Goal: Task Accomplishment & Management: Use online tool/utility

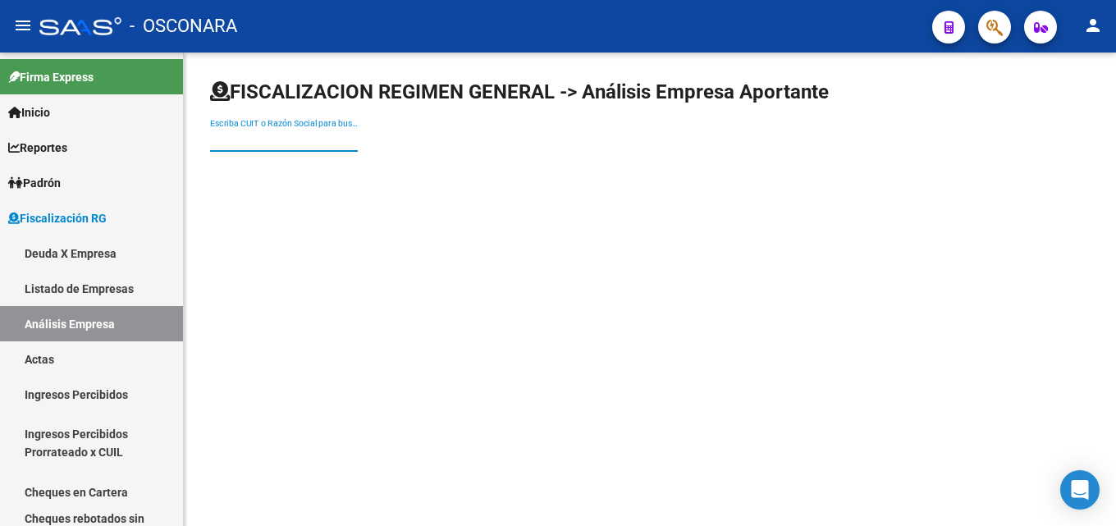
click at [251, 136] on input "Escriba CUIT o Razón Social para buscar" at bounding box center [284, 140] width 148 height 14
type input "clinica viedma"
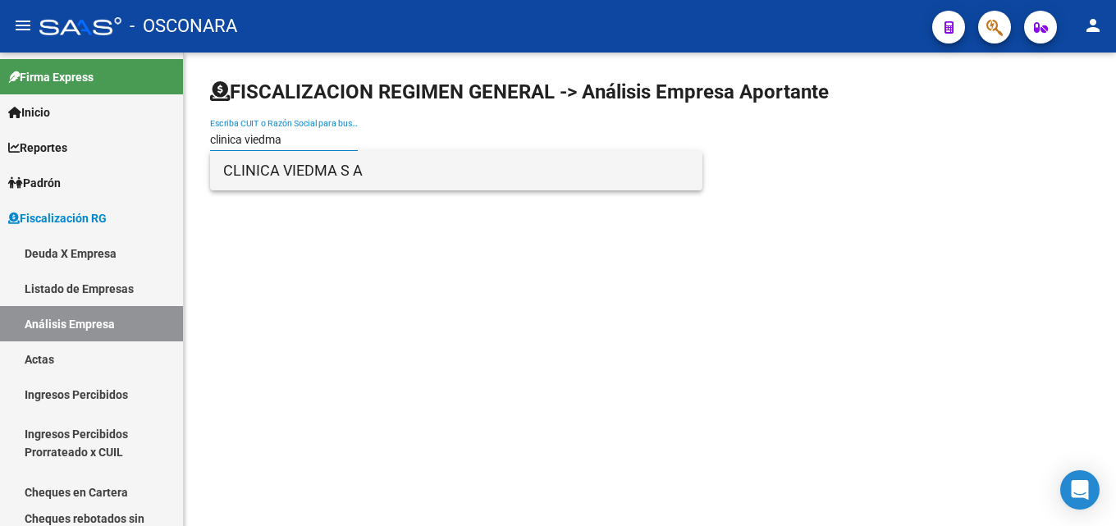
click at [289, 185] on span "CLINICA VIEDMA S A" at bounding box center [456, 170] width 466 height 39
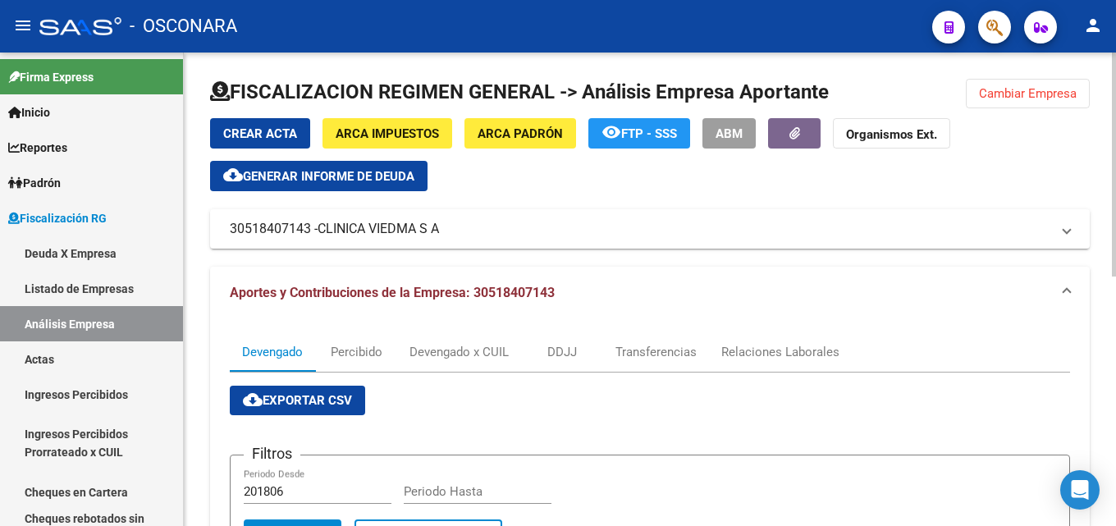
click at [387, 170] on span "Generar informe de deuda" at bounding box center [329, 176] width 172 height 15
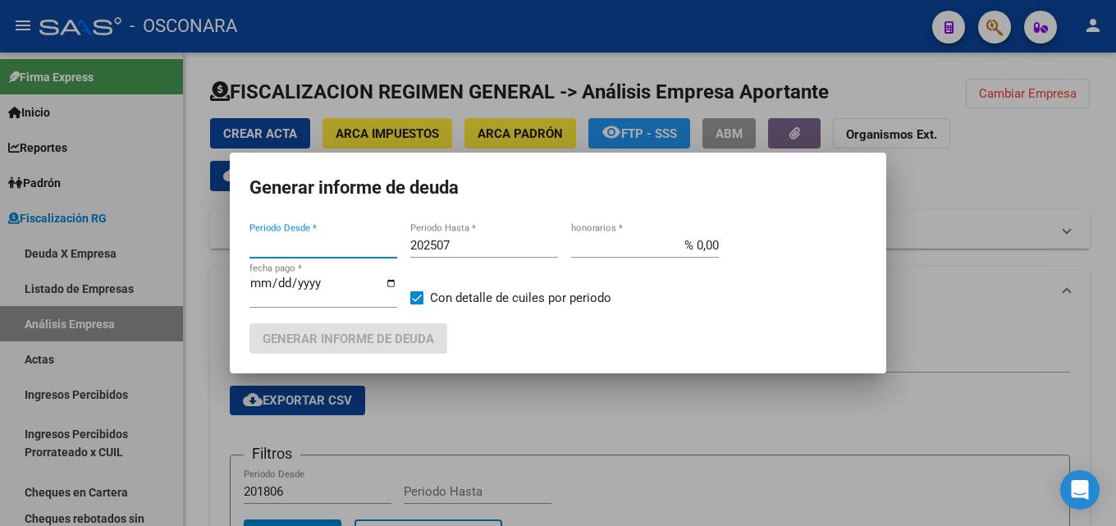
type input "201806"
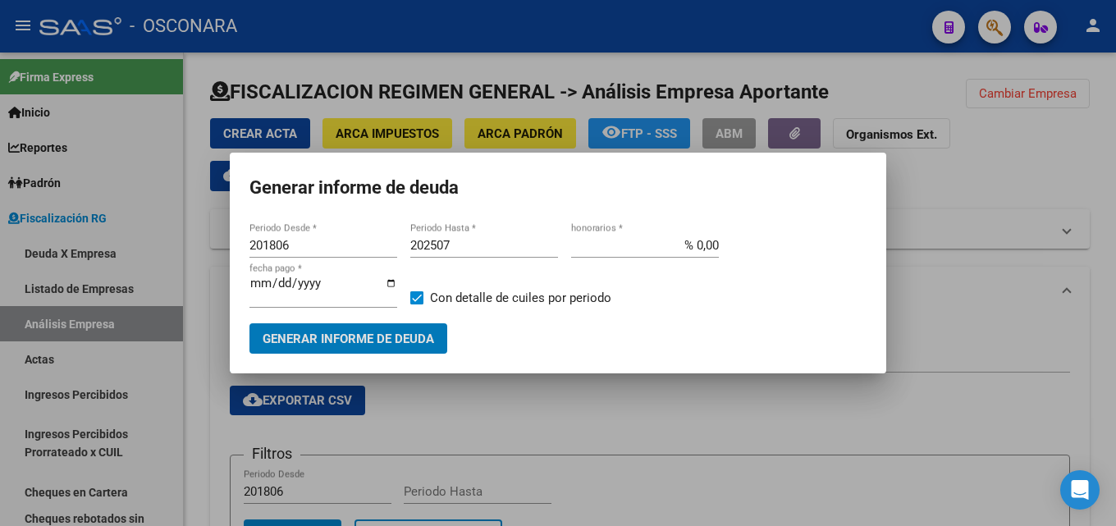
click at [359, 338] on span "Generar informe de deuda" at bounding box center [349, 339] width 172 height 15
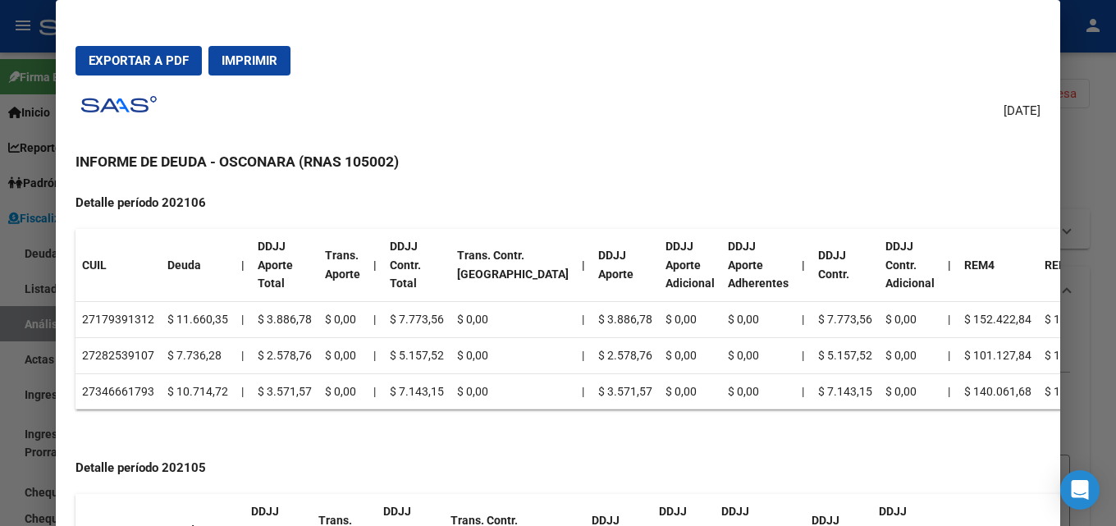
scroll to position [7795, 0]
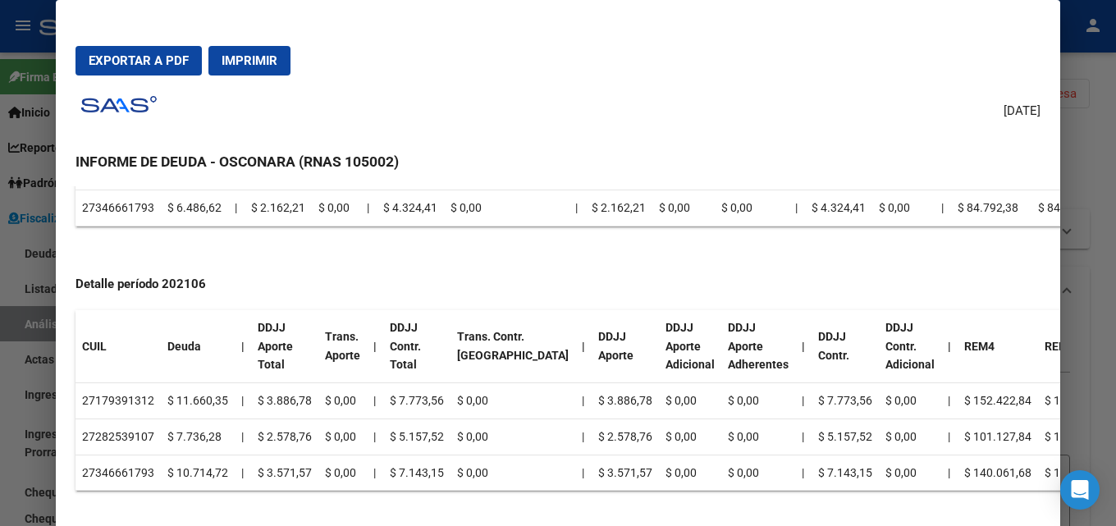
drag, startPoint x: 853, startPoint y: 401, endPoint x: 860, endPoint y: 469, distance: 69.3
click at [860, 469] on table "CUIL Deuda | DDJJ Aporte Total Trans. Aporte | DDJJ Contr. Total Trans. Contr. …" at bounding box center [597, 400] width 1043 height 181
click at [879, 469] on td "$ 0,00" at bounding box center [910, 473] width 62 height 36
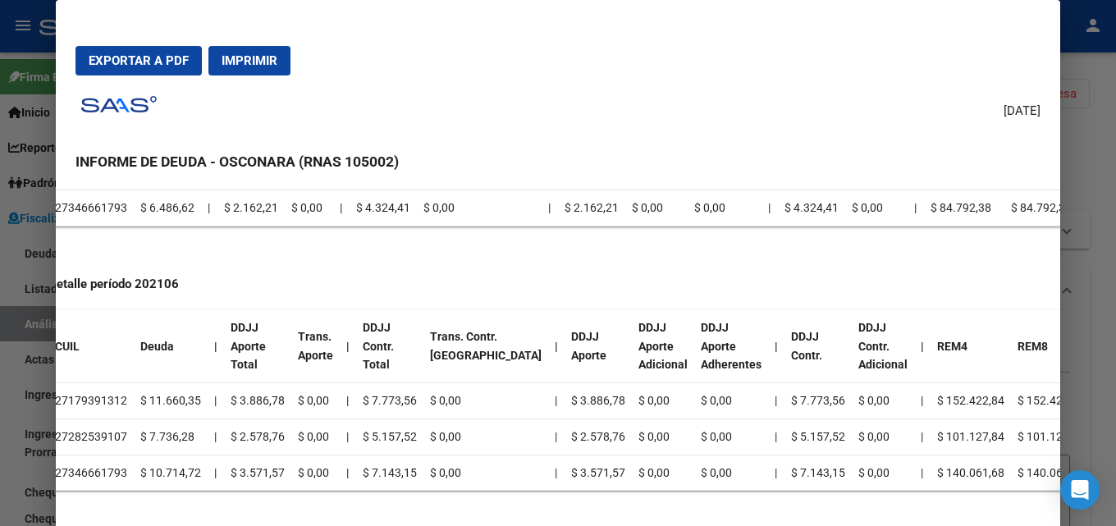
scroll to position [7795, 52]
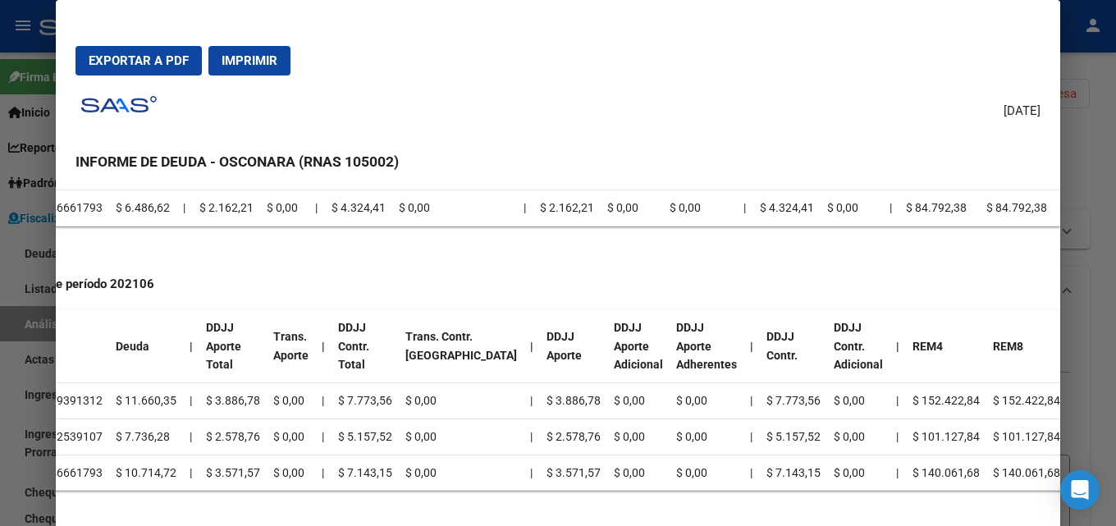
drag, startPoint x: 171, startPoint y: 401, endPoint x: 1001, endPoint y: 454, distance: 831.5
click at [1001, 454] on table "CUIL Deuda | DDJJ Aporte Total Trans. Aporte | DDJJ Contr. Total Trans. Contr. …" at bounding box center [545, 400] width 1043 height 181
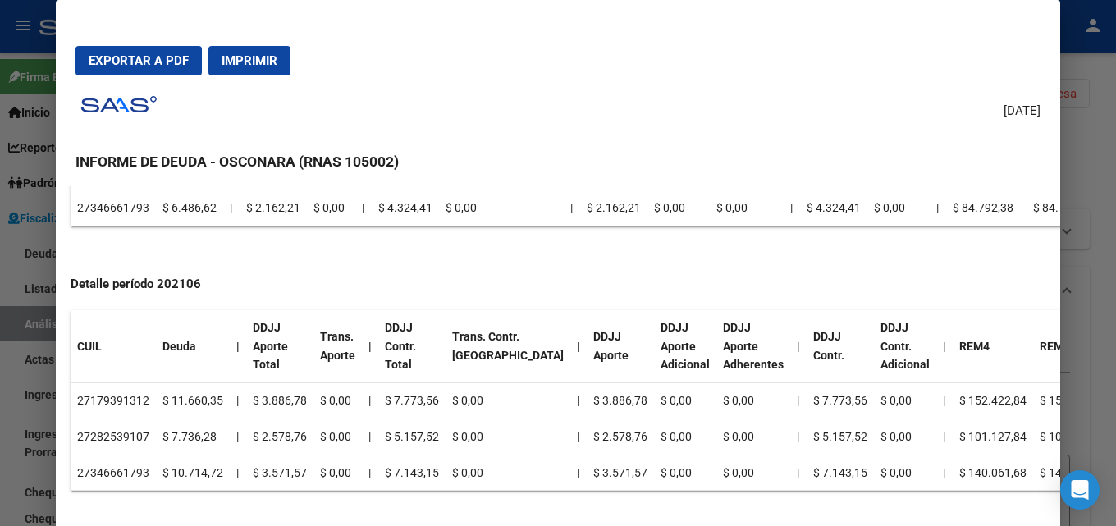
drag, startPoint x: 528, startPoint y: 424, endPoint x: 506, endPoint y: 422, distance: 21.4
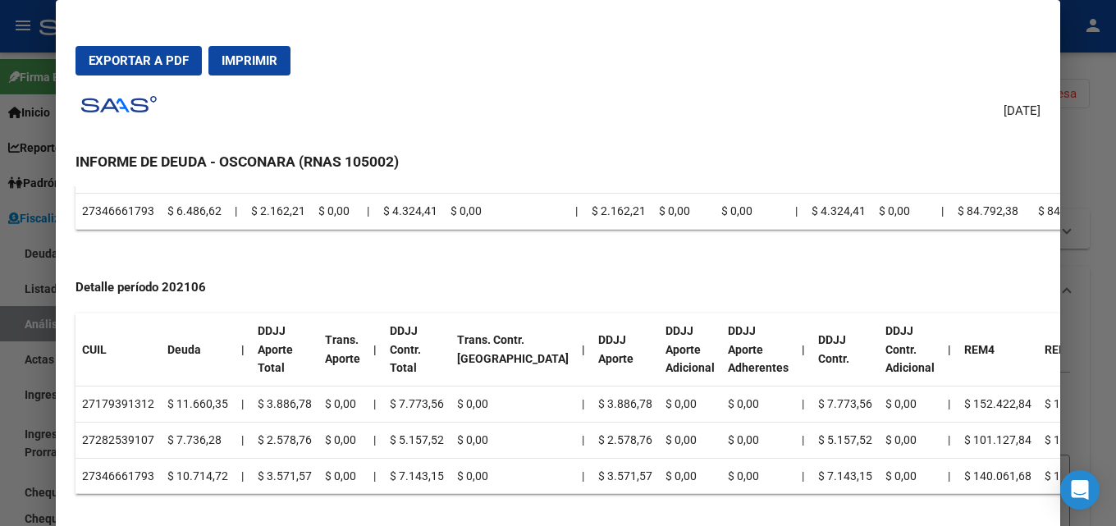
scroll to position [7790, 0]
drag, startPoint x: 566, startPoint y: 451, endPoint x: 463, endPoint y: 444, distance: 103.6
click at [969, 433] on td "$ 101.127,84" at bounding box center [998, 442] width 80 height 36
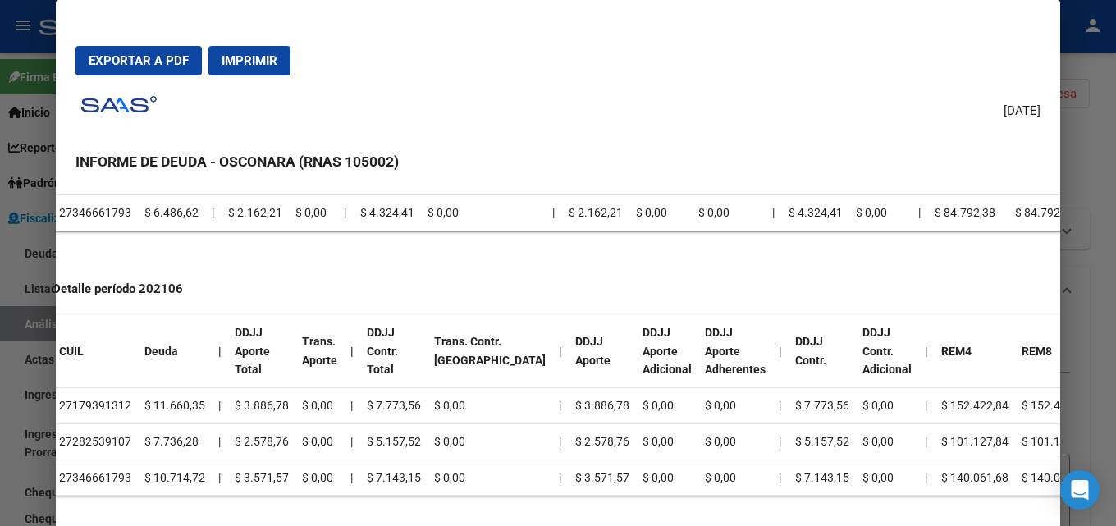
scroll to position [7790, 52]
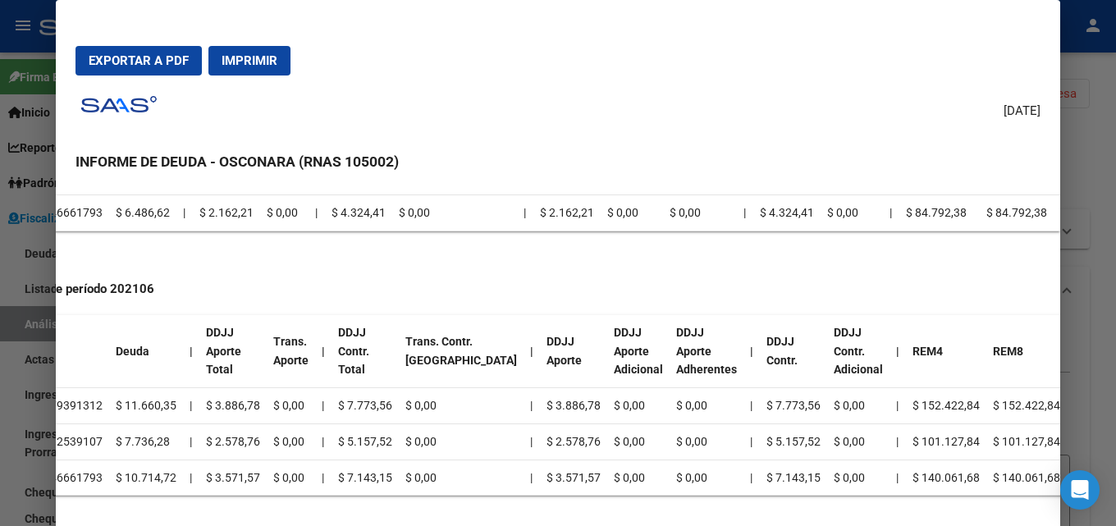
drag, startPoint x: 991, startPoint y: 405, endPoint x: 998, endPoint y: 468, distance: 63.6
click at [998, 468] on table "CUIL Deuda | DDJJ Aporte Total Trans. Aporte | DDJJ Contr. Total Trans. Contr. …" at bounding box center [545, 405] width 1043 height 181
click at [1115, 295] on div at bounding box center [558, 263] width 1116 height 526
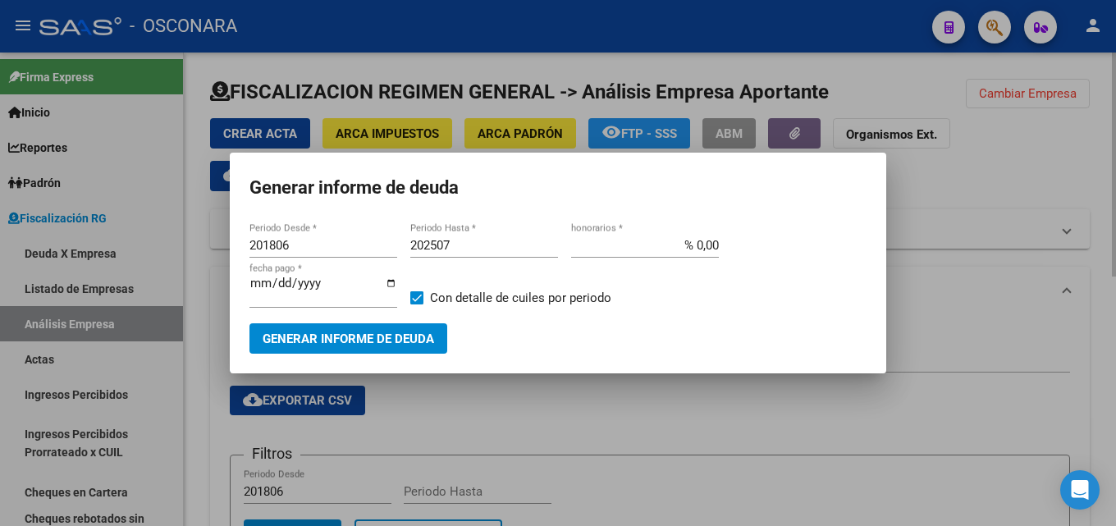
click at [461, 453] on div at bounding box center [558, 263] width 1116 height 526
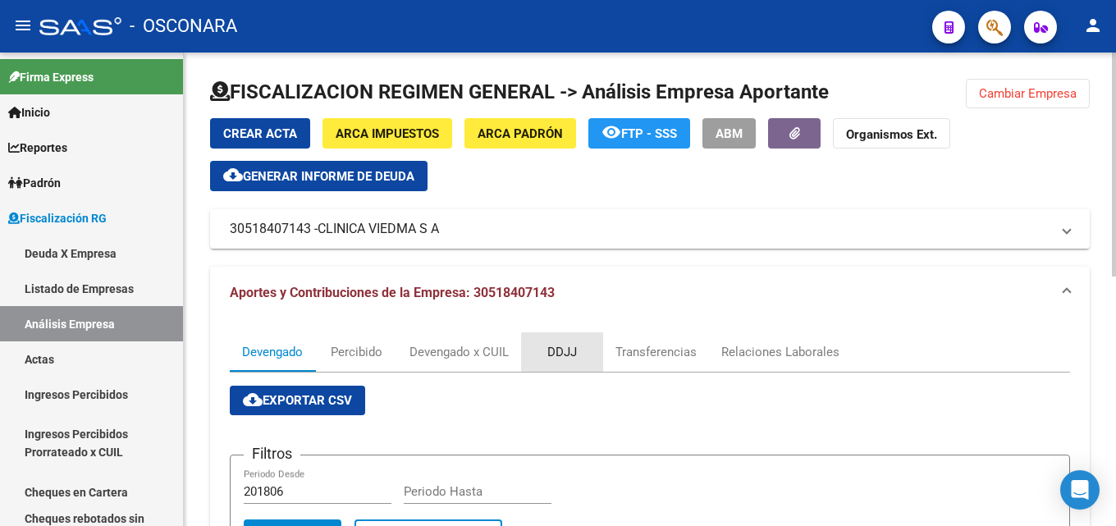
click at [569, 355] on div "DDJJ" at bounding box center [562, 352] width 30 height 18
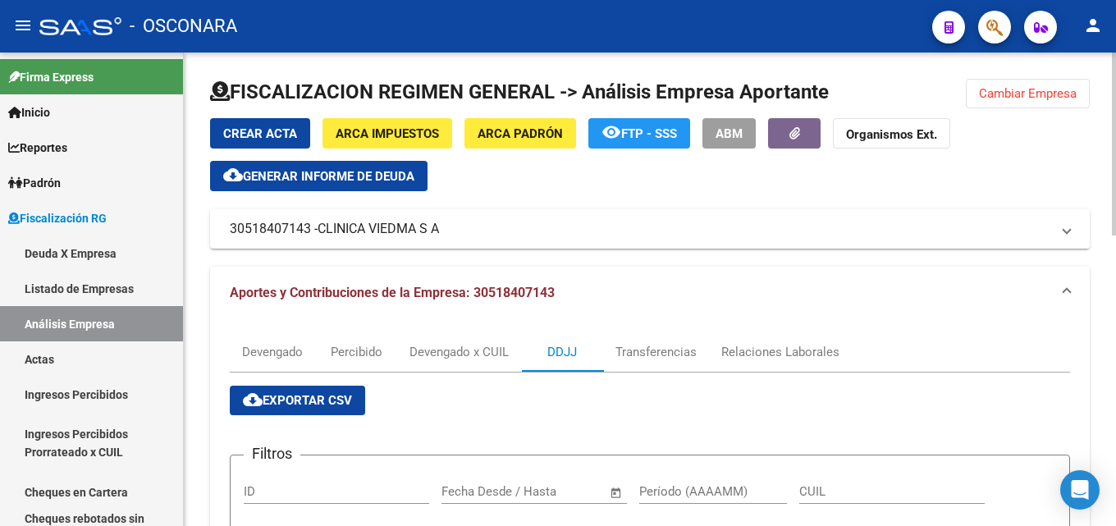
click at [315, 409] on button "cloud_download Exportar CSV" at bounding box center [297, 401] width 135 height 30
